Goal: Information Seeking & Learning: Understand process/instructions

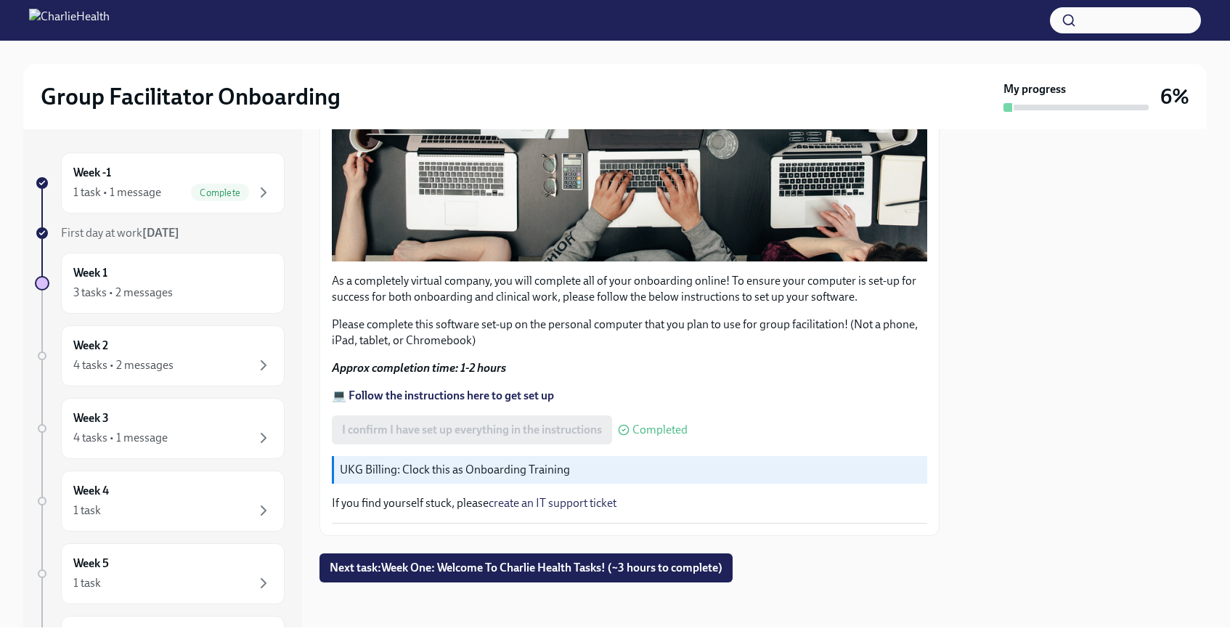
scroll to position [418, 0]
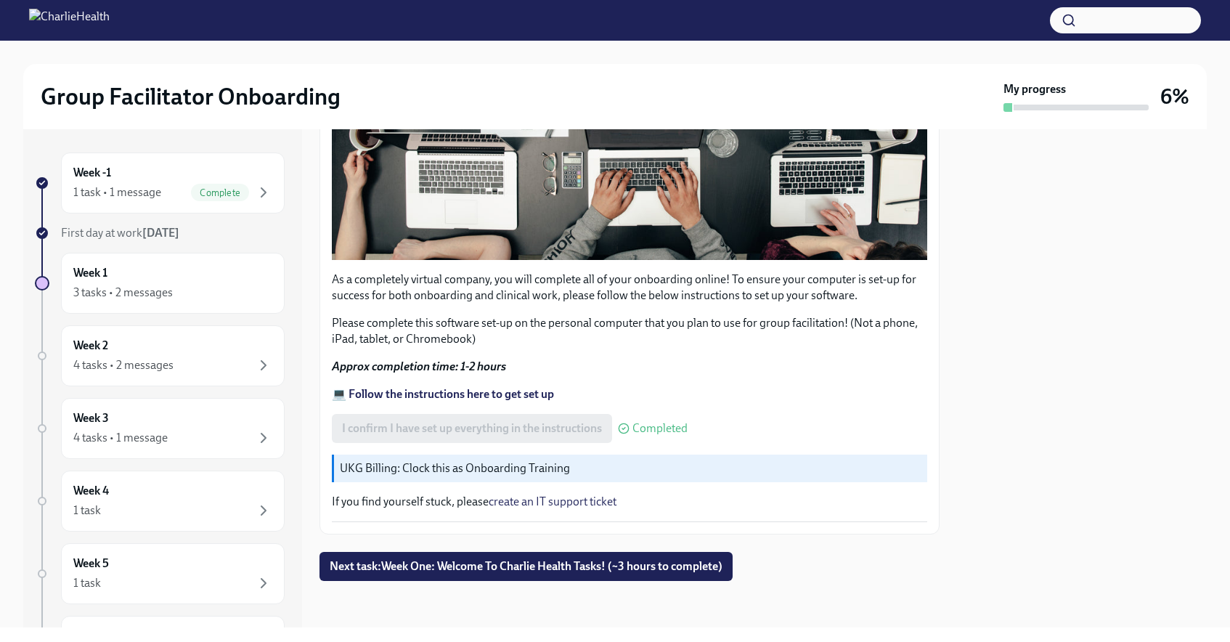
click at [421, 472] on p "UKG Billing: Clock this as Onboarding Training" at bounding box center [630, 468] width 581 height 16
click at [462, 473] on p "UKG Billing: Clock this as Onboarding Training" at bounding box center [630, 468] width 581 height 16
click at [488, 569] on span "Next task : Week One: Welcome To Charlie Health Tasks! (~3 hours to complete)" at bounding box center [526, 566] width 393 height 15
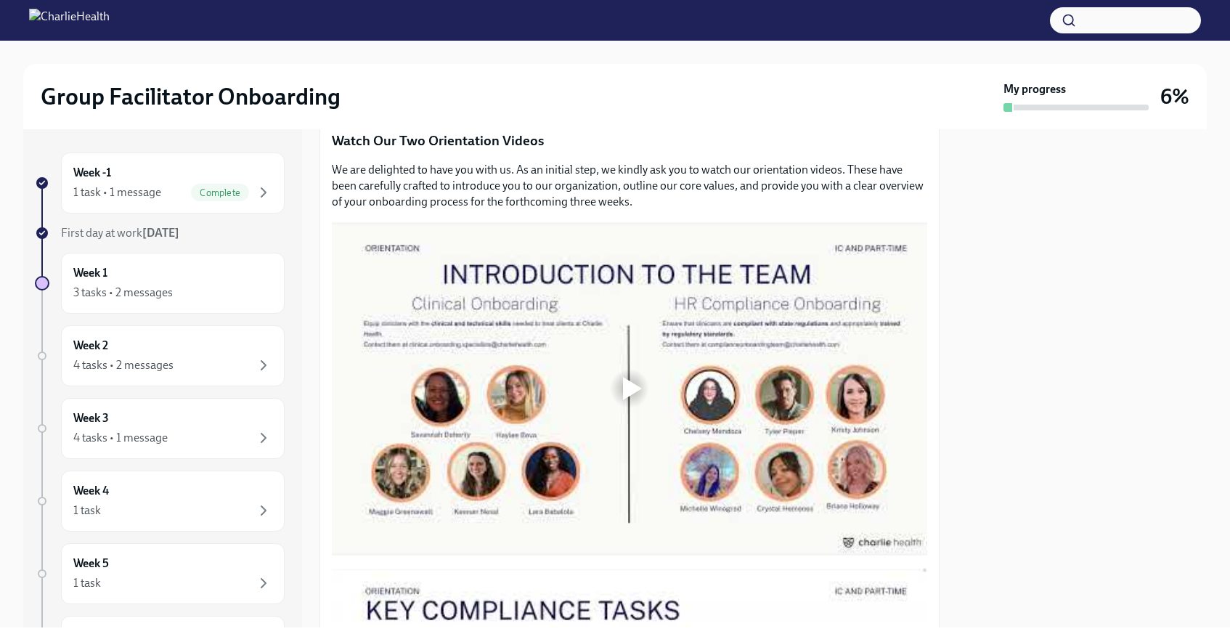
scroll to position [661, 0]
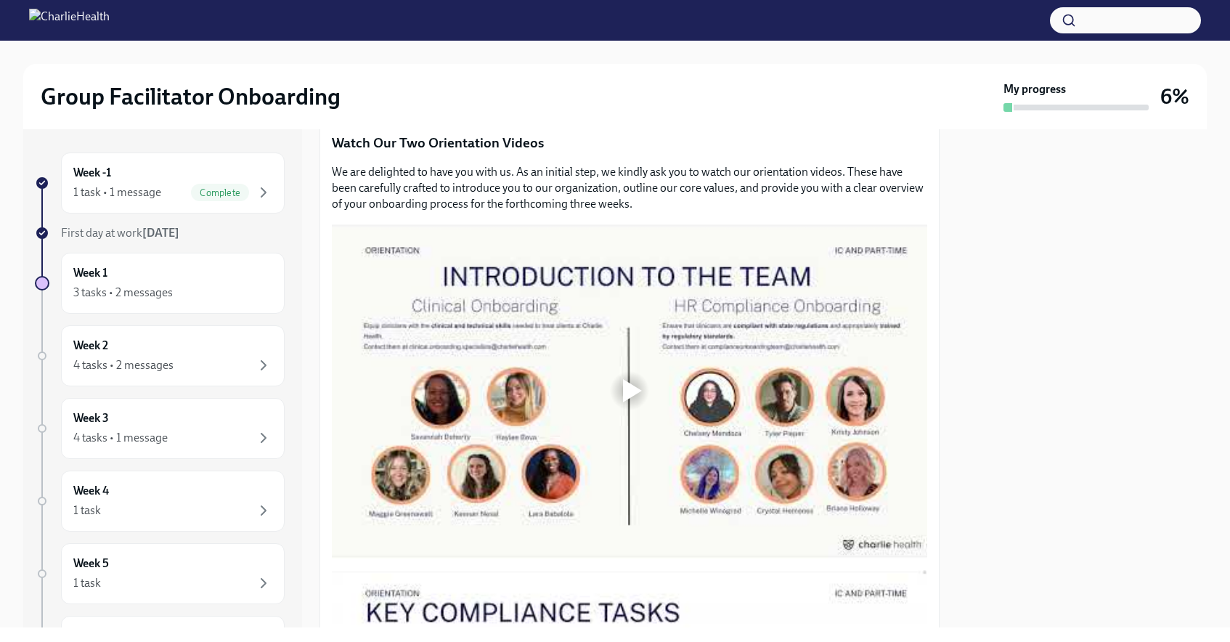
click at [629, 388] on div at bounding box center [632, 390] width 19 height 23
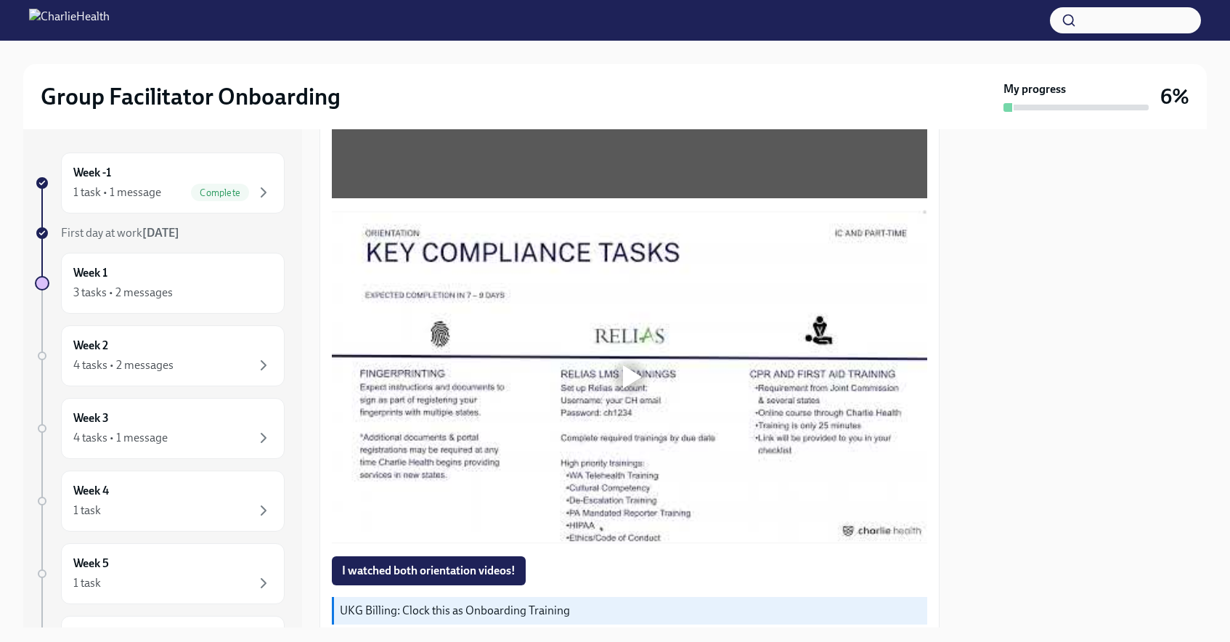
scroll to position [1020, 0]
click at [620, 375] on div at bounding box center [629, 377] width 46 height 46
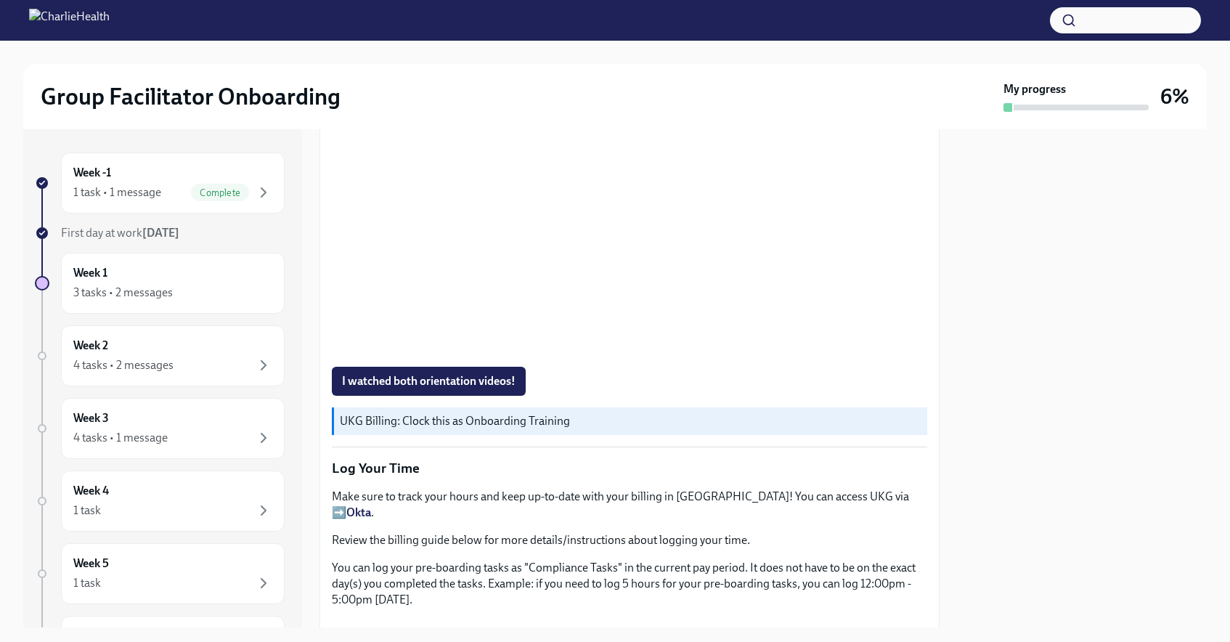
scroll to position [1206, 0]
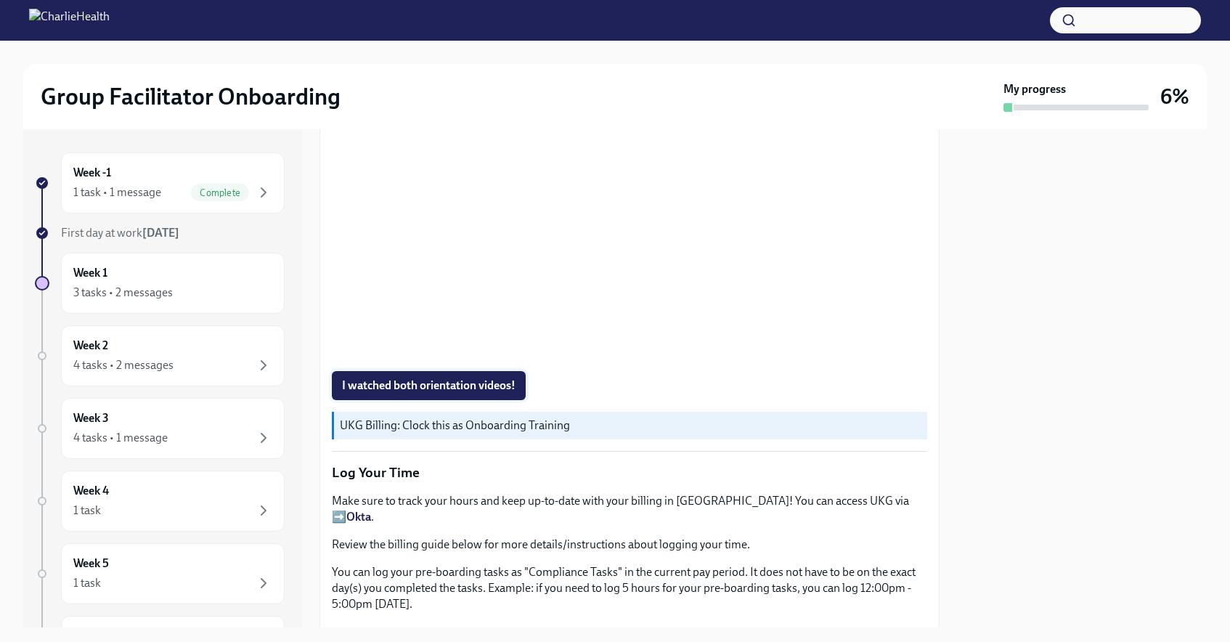
click at [409, 380] on span "I watched both orientation videos!" at bounding box center [428, 385] width 173 height 15
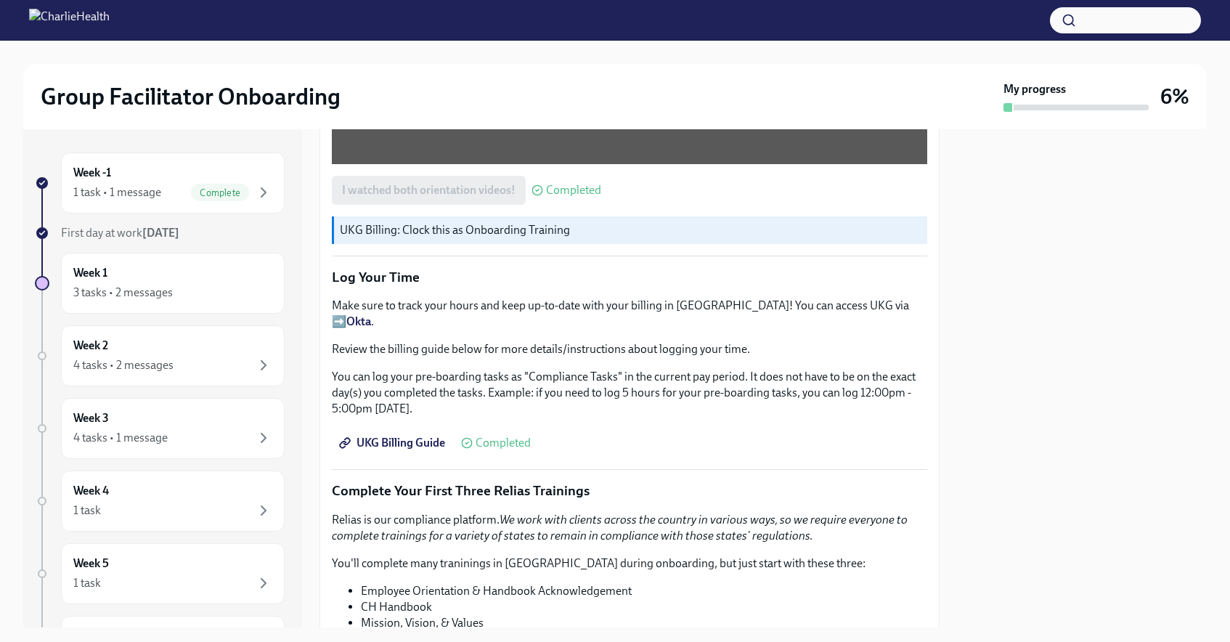
scroll to position [1399, 0]
click at [394, 437] on span "UKG Billing Guide" at bounding box center [393, 444] width 103 height 15
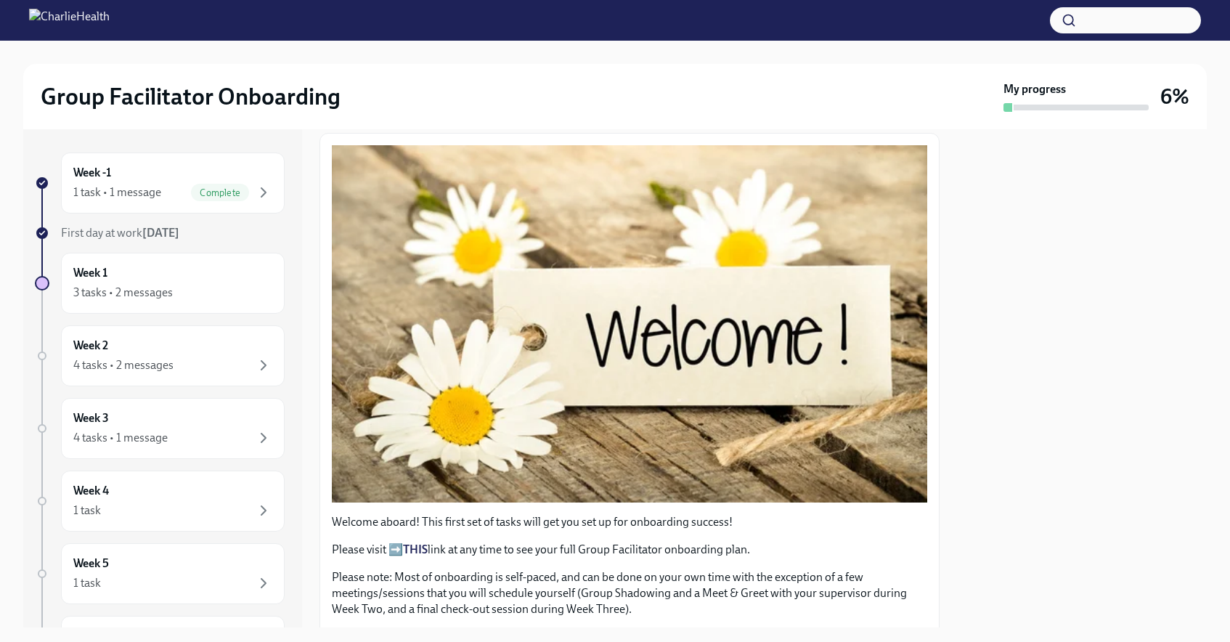
scroll to position [0, 0]
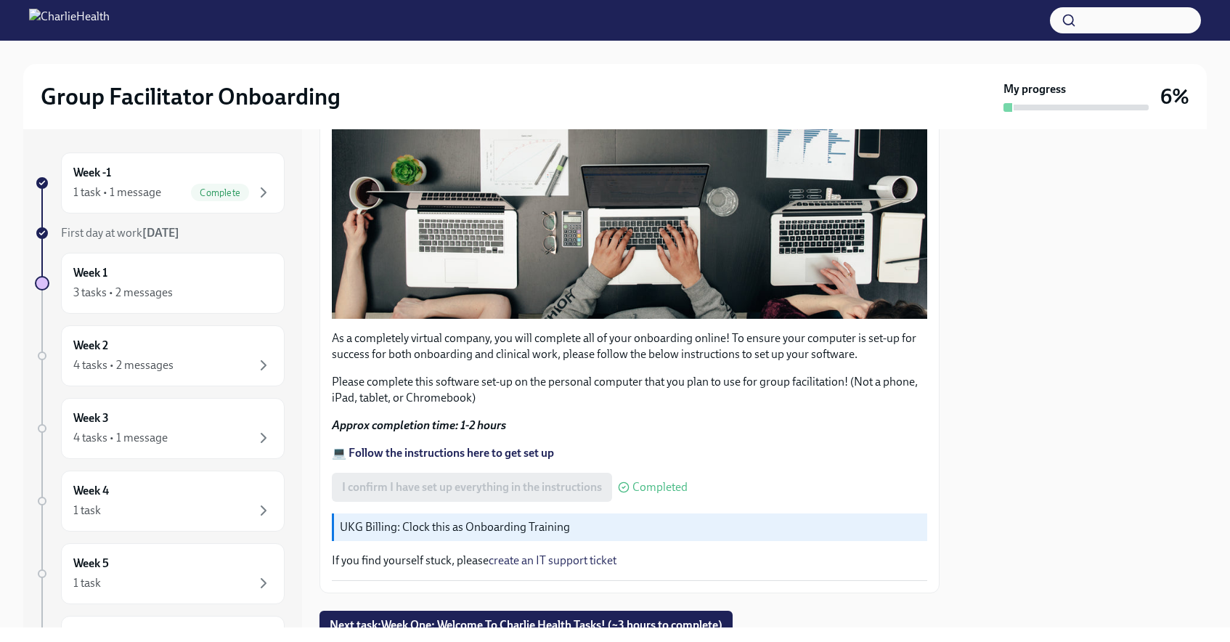
scroll to position [418, 0]
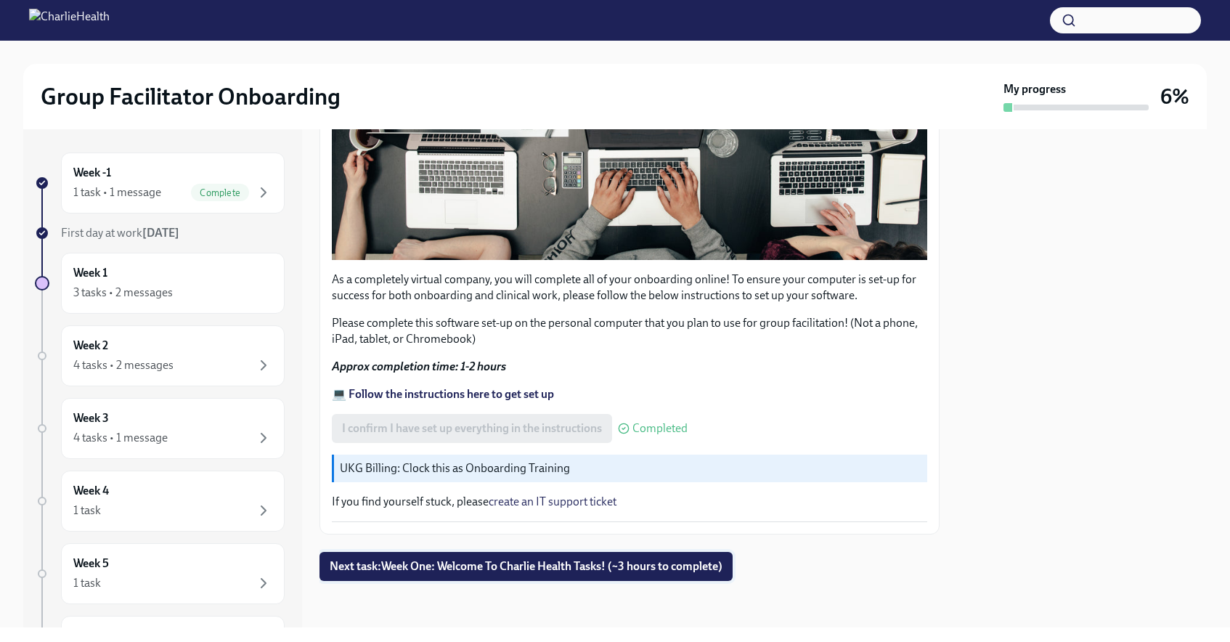
click at [488, 562] on span "Next task : Week One: Welcome To Charlie Health Tasks! (~3 hours to complete)" at bounding box center [526, 566] width 393 height 15
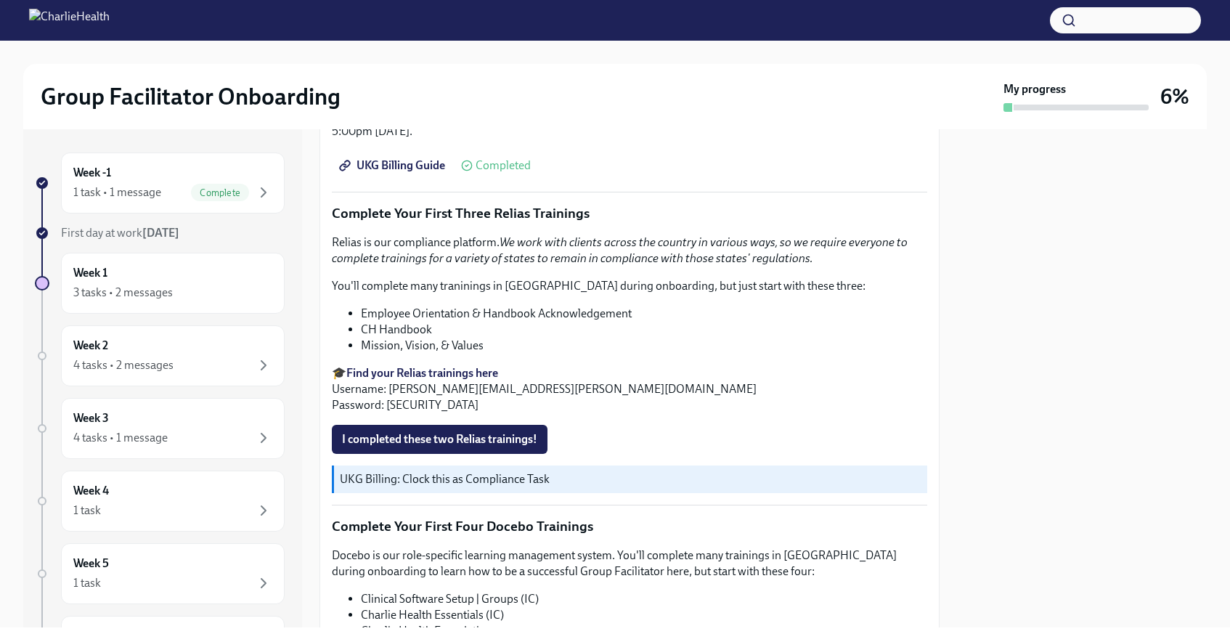
scroll to position [1682, 0]
